Goal: Information Seeking & Learning: Learn about a topic

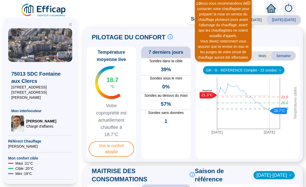
click at [249, 4] on icon "close-circle" at bounding box center [249, 3] width 4 height 4
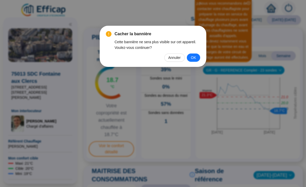
click at [197, 57] on button "OK" at bounding box center [193, 57] width 13 height 8
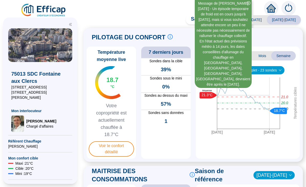
click at [250, 4] on icon "close-circle" at bounding box center [249, 3] width 4 height 4
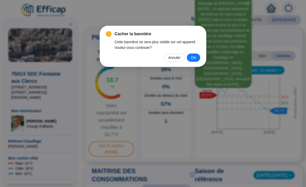
click at [195, 56] on span "OK" at bounding box center [193, 58] width 5 height 6
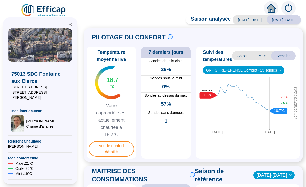
click at [276, 71] on span "GR - G - REFERENCE Complet - 23 sondes" at bounding box center [243, 70] width 75 height 8
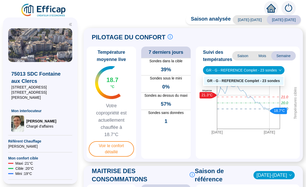
click at [301, 76] on div "PILOTAGE DU CONFORT Le pilotage du confort est fondamental pour le confort de t…" at bounding box center [194, 94] width 220 height 133
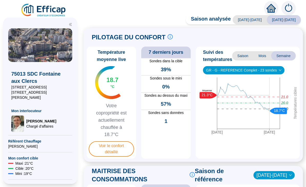
click at [113, 147] on span "Voir le confort détaillé" at bounding box center [111, 148] width 45 height 15
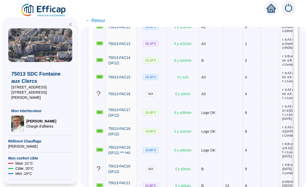
scroll to position [306, 0]
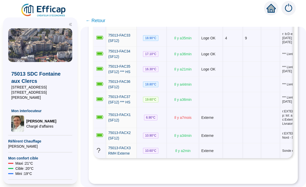
click at [246, 30] on td "9" at bounding box center [252, 23] width 18 height 13
click at [261, 92] on td at bounding box center [252, 84] width 18 height 15
click at [266, 92] on td at bounding box center [270, 84] width 19 height 15
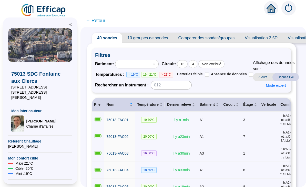
scroll to position [4, 3]
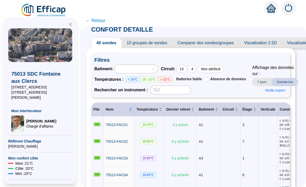
click at [142, 69] on div at bounding box center [134, 68] width 36 height 7
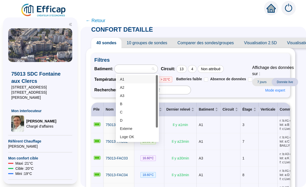
click at [130, 119] on div "D" at bounding box center [137, 120] width 35 height 5
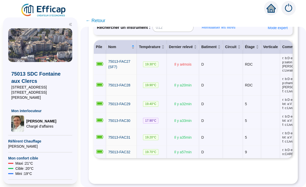
scroll to position [101, 0]
click at [261, 76] on td "RDC" at bounding box center [252, 85] width 18 height 21
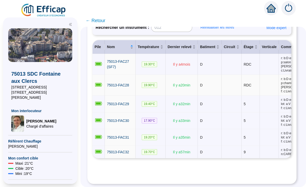
scroll to position [76, 3]
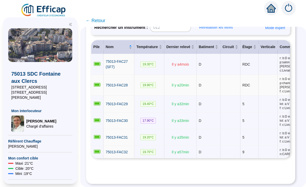
click at [266, 73] on td at bounding box center [268, 64] width 19 height 21
click at [98, 21] on span "← Retour" at bounding box center [96, 20] width 20 height 7
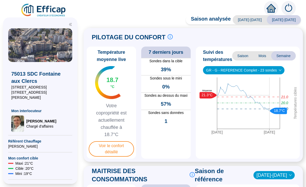
click at [122, 144] on span "Voir le confort détaillé" at bounding box center [111, 148] width 45 height 15
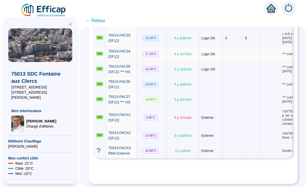
click at [119, 59] on span "75013-FAC34 (SF12)" at bounding box center [119, 53] width 22 height 9
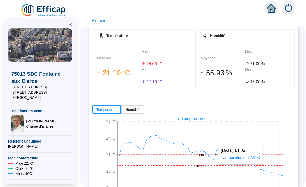
scroll to position [16, 0]
click at [280, 157] on icon "[DATE] 07:05 [DATE] 19:06 [DATE] 06:06 15°C 18°C 21°C 24°C 27°C min max" at bounding box center [193, 155] width 203 height 82
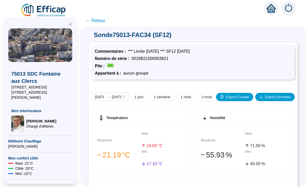
scroll to position [0, 0]
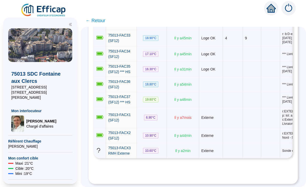
scroll to position [834, 0]
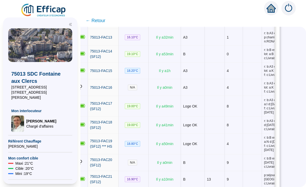
click at [72, 21] on div at bounding box center [40, 22] width 64 height 11
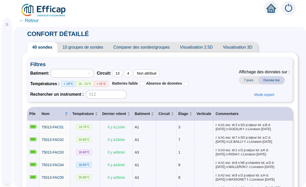
scroll to position [0, 0]
click at [267, 97] on span "Mode expert" at bounding box center [265, 94] width 20 height 5
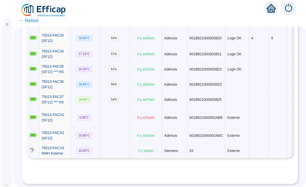
scroll to position [936, 0]
click at [52, 59] on span "75013-FAC34 (SF12)" at bounding box center [53, 53] width 22 height 9
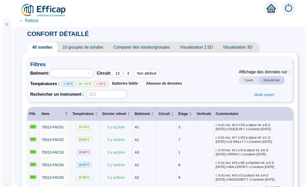
click at [263, 95] on span "Mode expert" at bounding box center [265, 94] width 20 height 5
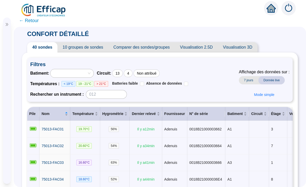
click at [94, 47] on span "10 groupes de sondes" at bounding box center [82, 47] width 51 height 10
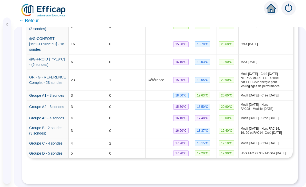
scroll to position [136, 0]
click at [54, 155] on link "Groupe D - 5 sondes" at bounding box center [45, 153] width 33 height 4
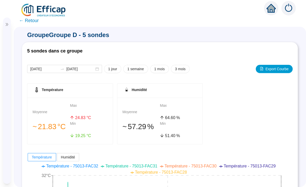
click at [6, 27] on div at bounding box center [7, 22] width 8 height 11
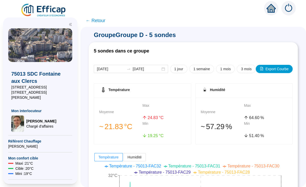
click at [68, 24] on div at bounding box center [40, 22] width 64 height 11
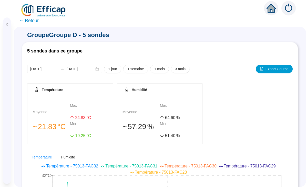
click at [30, 20] on span "← Retour" at bounding box center [29, 20] width 20 height 7
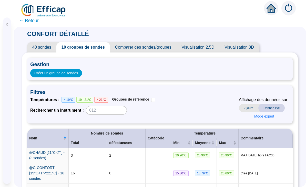
click at [49, 48] on span "40 sondes" at bounding box center [41, 47] width 29 height 10
